Goal: Transaction & Acquisition: Purchase product/service

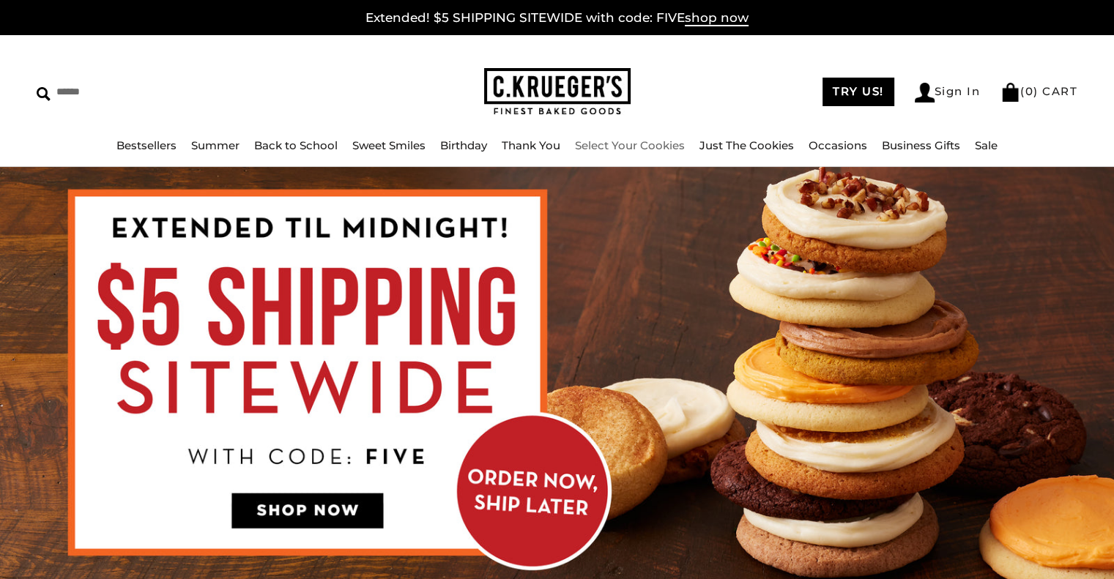
click at [628, 144] on link "Select Your Cookies" at bounding box center [630, 145] width 110 height 14
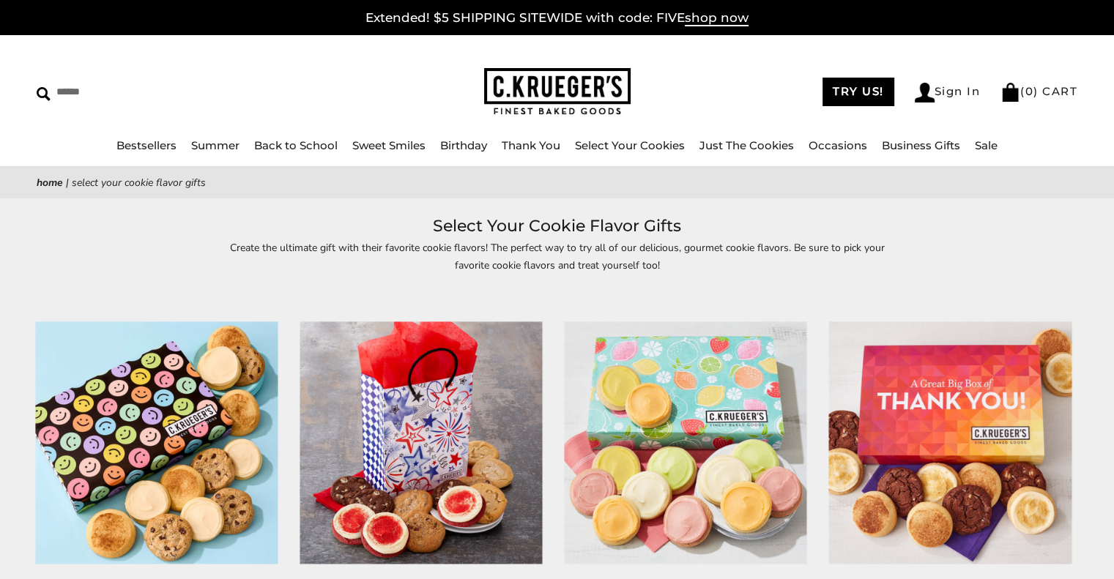
click at [217, 407] on img at bounding box center [156, 442] width 242 height 242
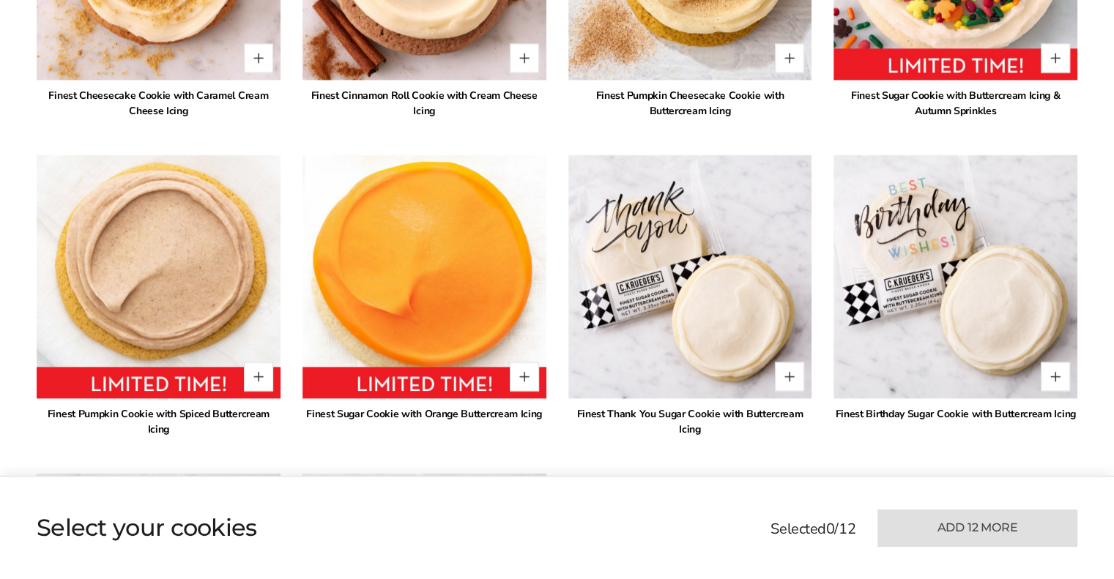
scroll to position [3142, 0]
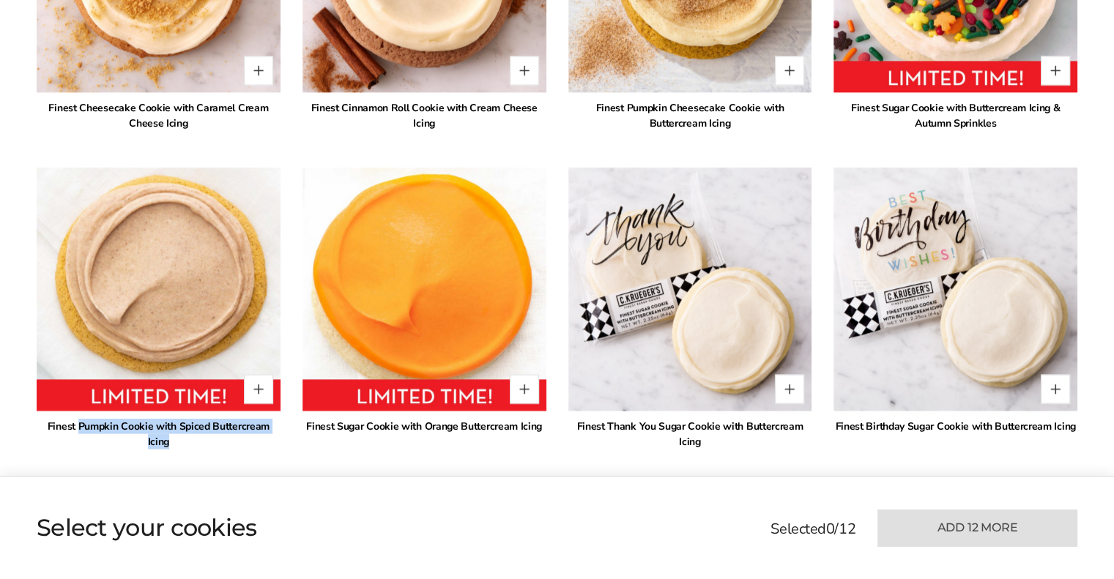
drag, startPoint x: 67, startPoint y: 424, endPoint x: 284, endPoint y: 431, distance: 216.9
copy div "Pumpkin Cookie with Spiced Buttercream Icing"
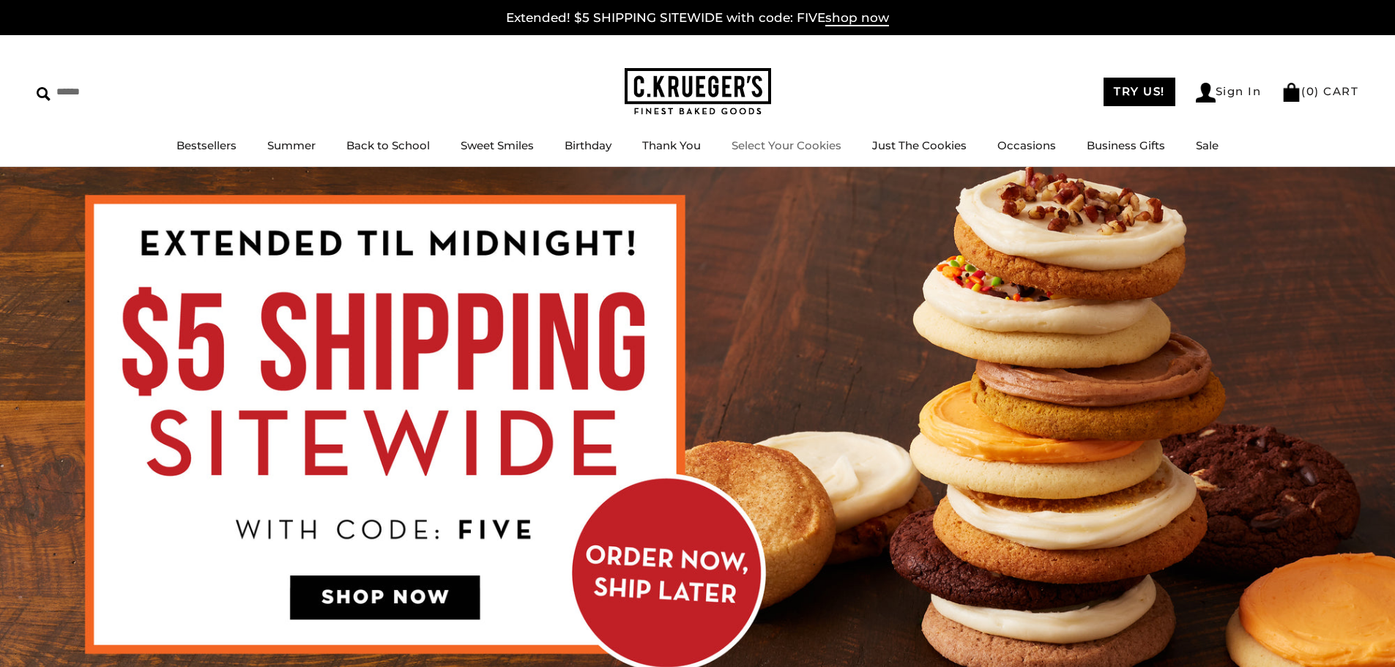
drag, startPoint x: 0, startPoint y: 0, endPoint x: 786, endPoint y: 140, distance: 798.8
click at [786, 140] on link "Select Your Cookies" at bounding box center [787, 145] width 110 height 14
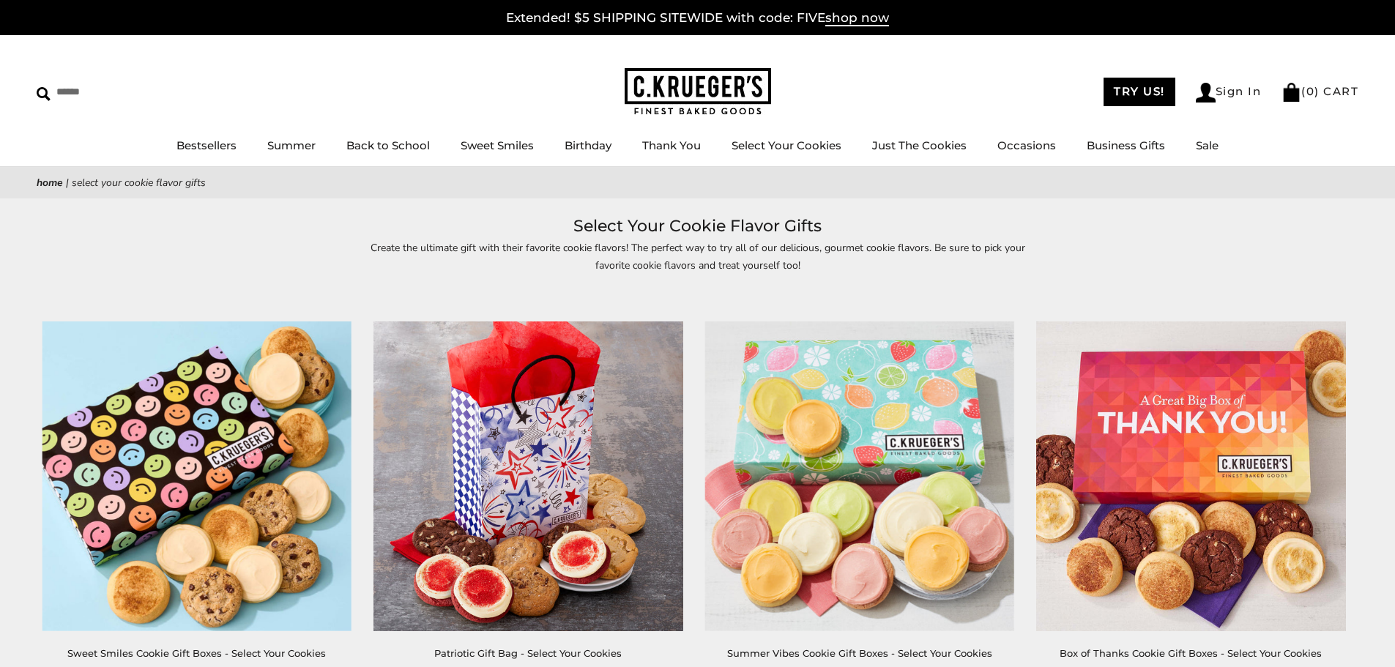
click at [251, 439] on img at bounding box center [196, 475] width 309 height 309
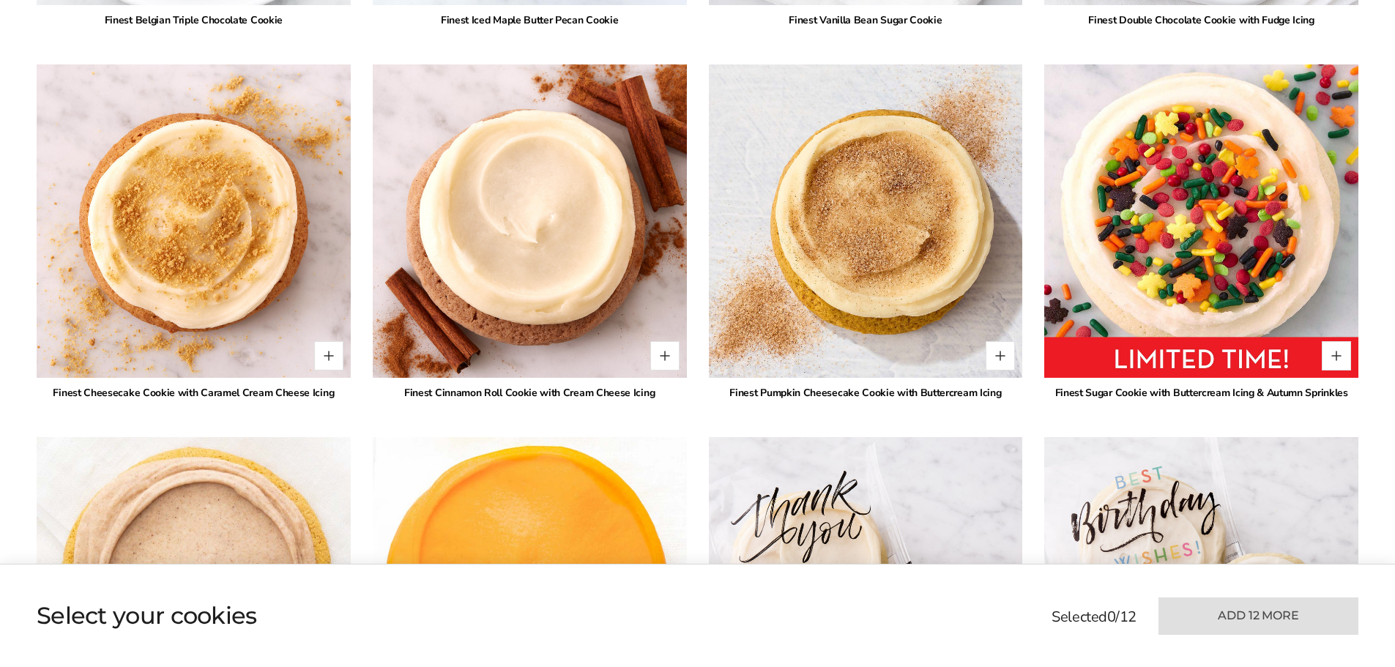
scroll to position [3295, 0]
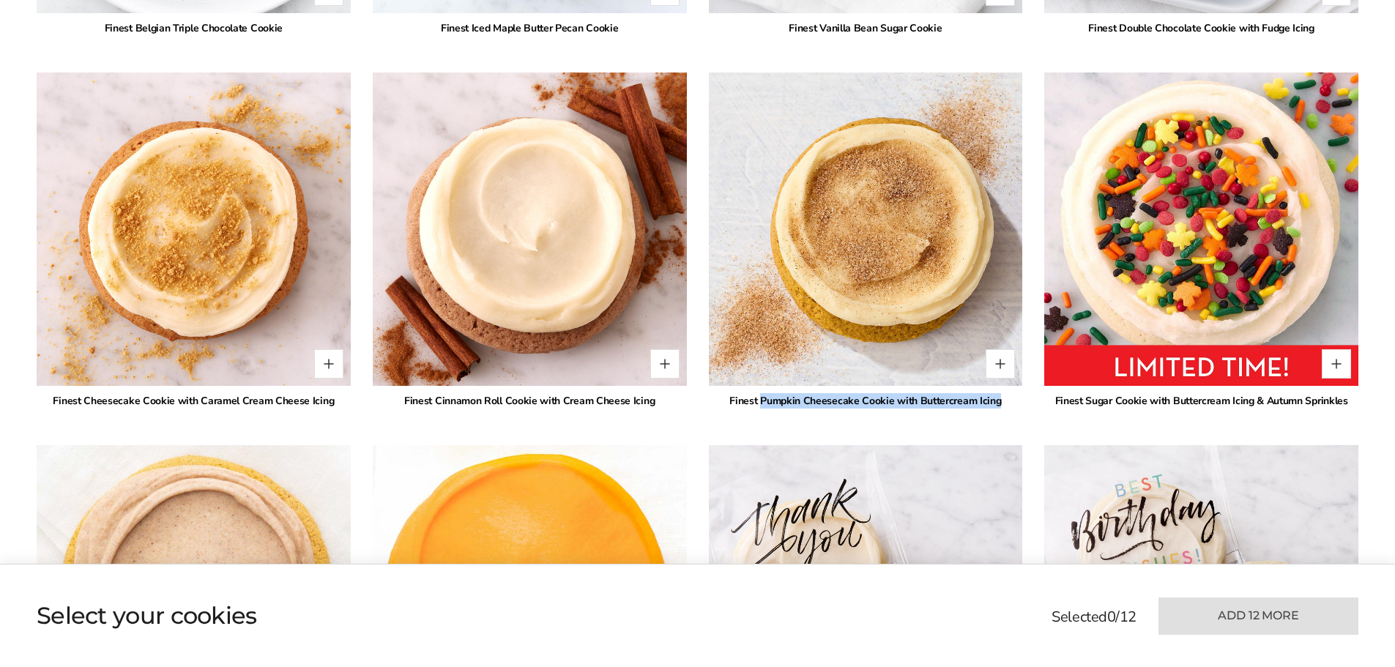
drag, startPoint x: 764, startPoint y: 398, endPoint x: 1009, endPoint y: 387, distance: 245.5
click at [1009, 387] on div "* Finest Pumpkin Cheesecake Cookie with Buttercream Icing" at bounding box center [866, 240] width 314 height 337
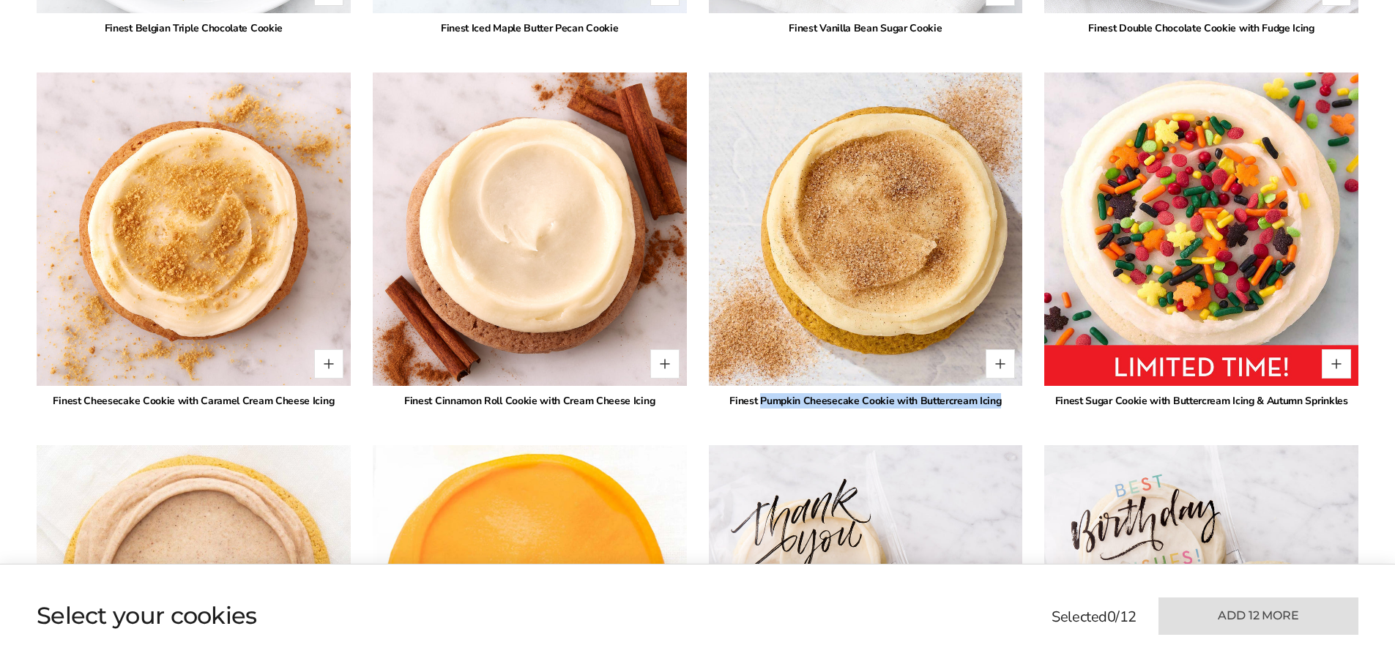
copy div "Pumpkin Cheesecake Cookie with Buttercream Icing"
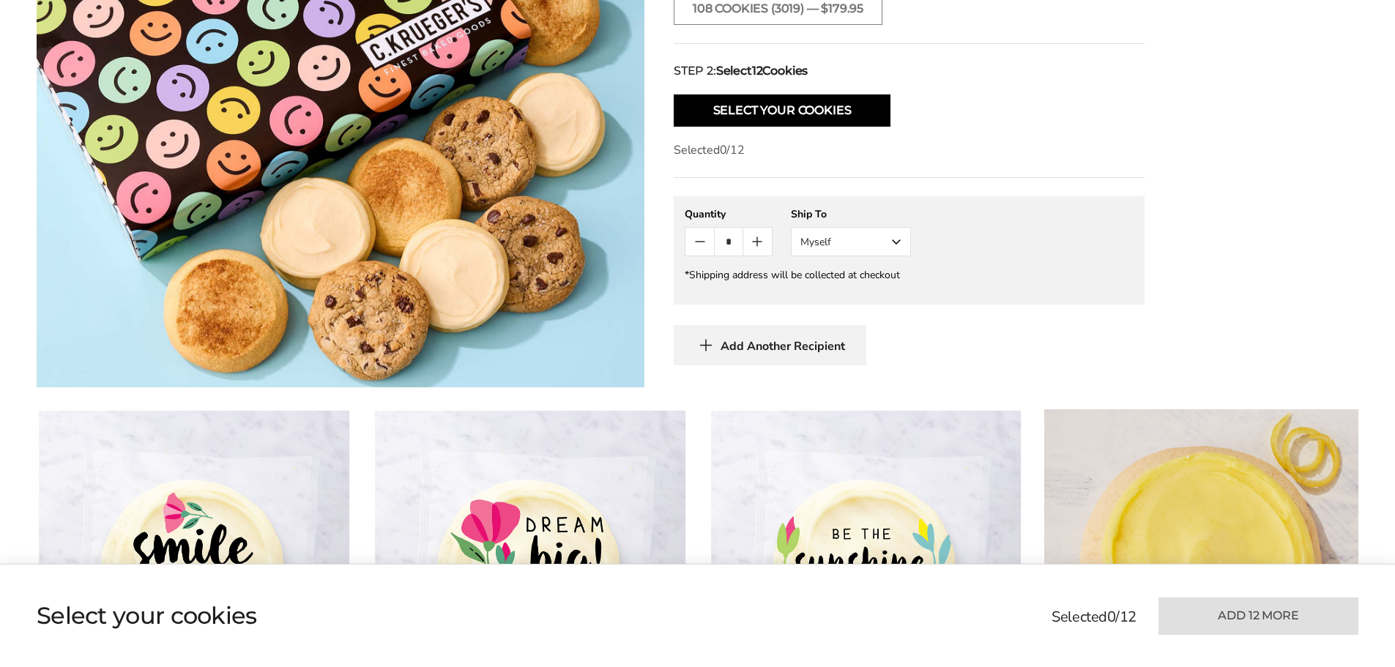
scroll to position [513, 0]
